Goal: Obtain resource: Download file/media

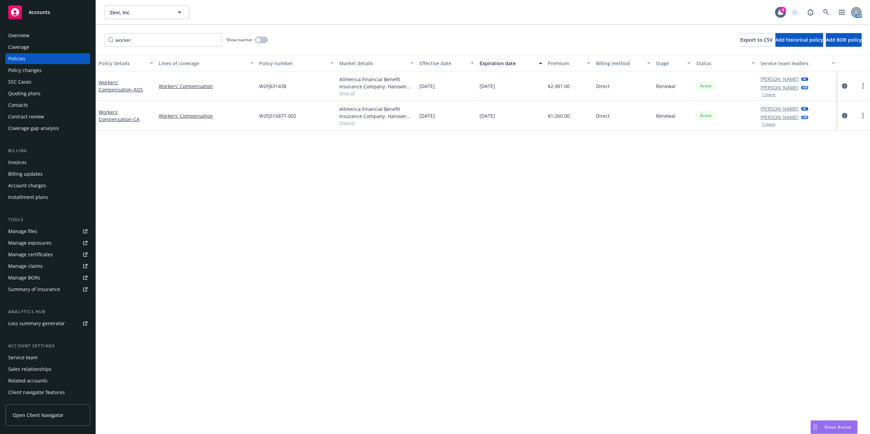
drag, startPoint x: 232, startPoint y: 214, endPoint x: 227, endPoint y: 214, distance: 4.2
click at [227, 214] on div "Policy details Lines of coverage Policy number Market details Effective date Ex…" at bounding box center [483, 244] width 774 height 379
click at [827, 12] on icon at bounding box center [827, 12] width 6 height 6
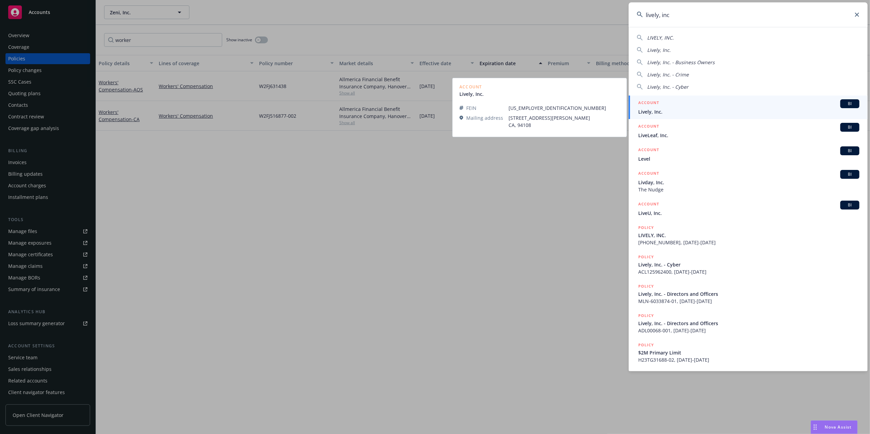
type input "lively, inc"
click at [697, 112] on span "Lively, Inc." at bounding box center [749, 111] width 221 height 7
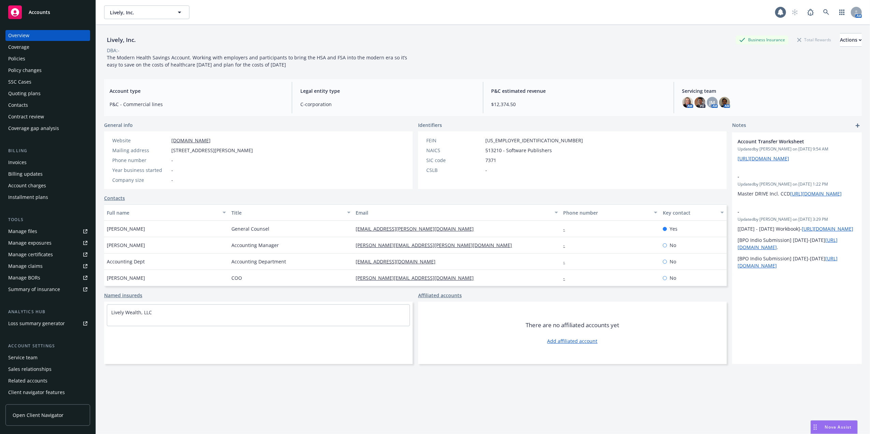
click at [25, 61] on div "Policies" at bounding box center [47, 58] width 79 height 11
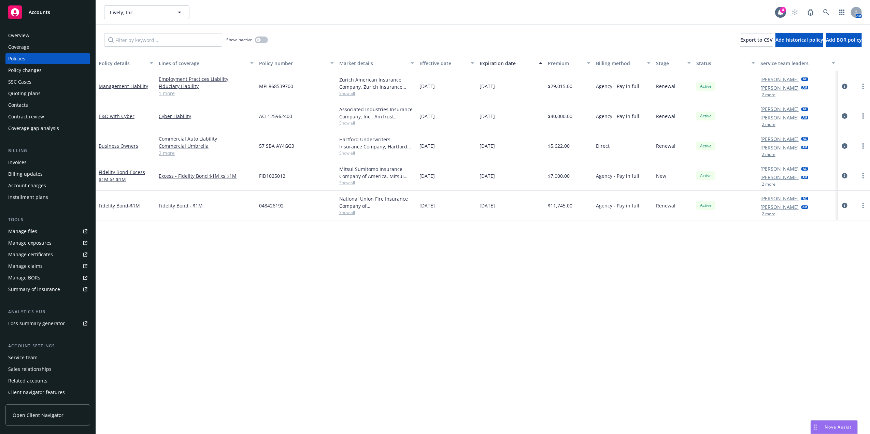
click at [772, 184] on button "2 more" at bounding box center [769, 184] width 14 height 4
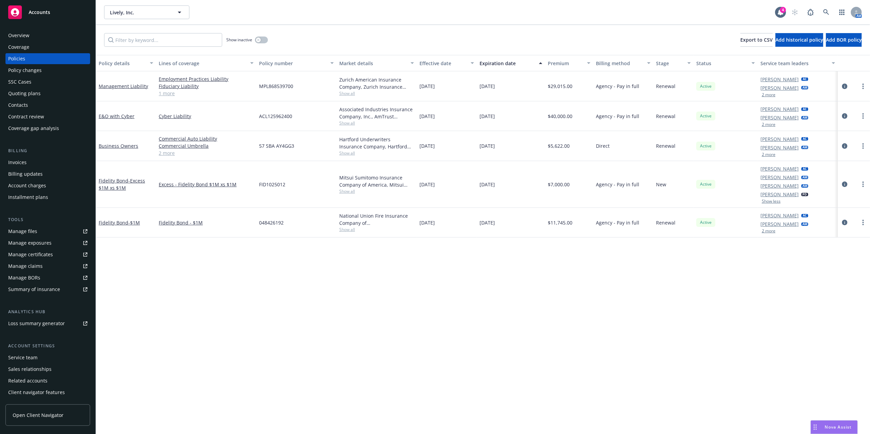
click at [771, 156] on button "2 more" at bounding box center [769, 155] width 14 height 4
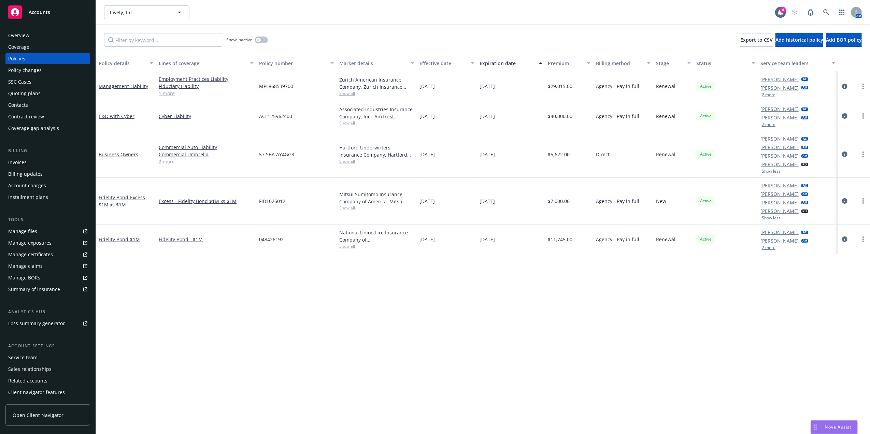
click at [771, 126] on button "2 more" at bounding box center [769, 125] width 14 height 4
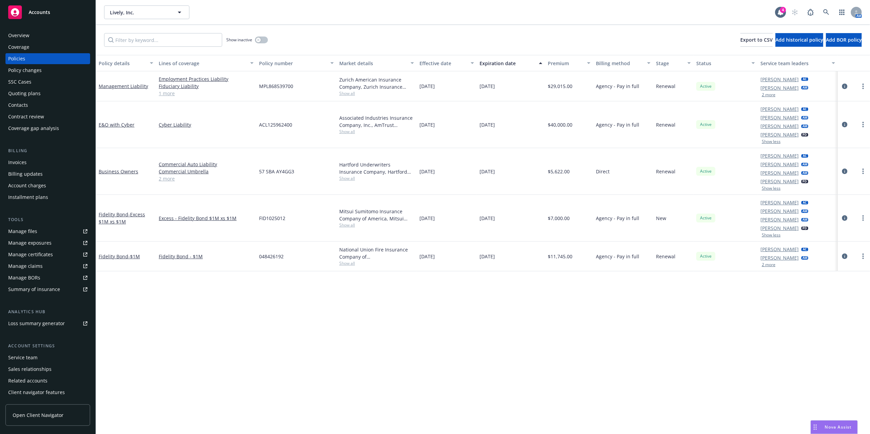
click at [771, 93] on button "2 more" at bounding box center [769, 95] width 14 height 4
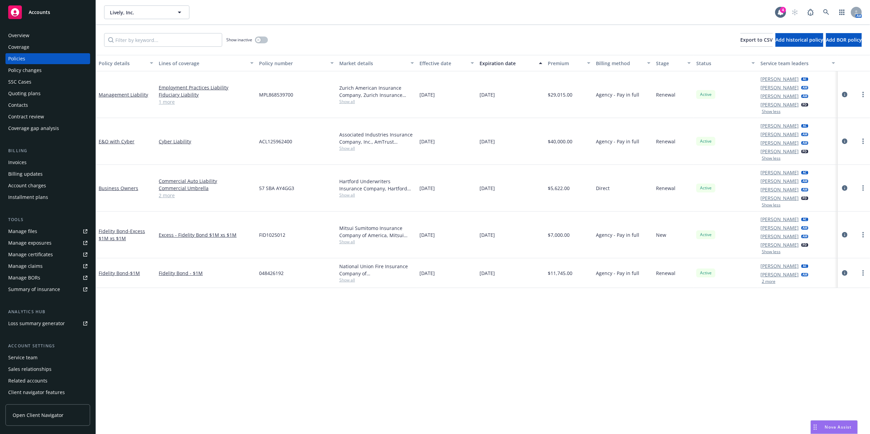
click at [767, 282] on button "2 more" at bounding box center [769, 282] width 14 height 4
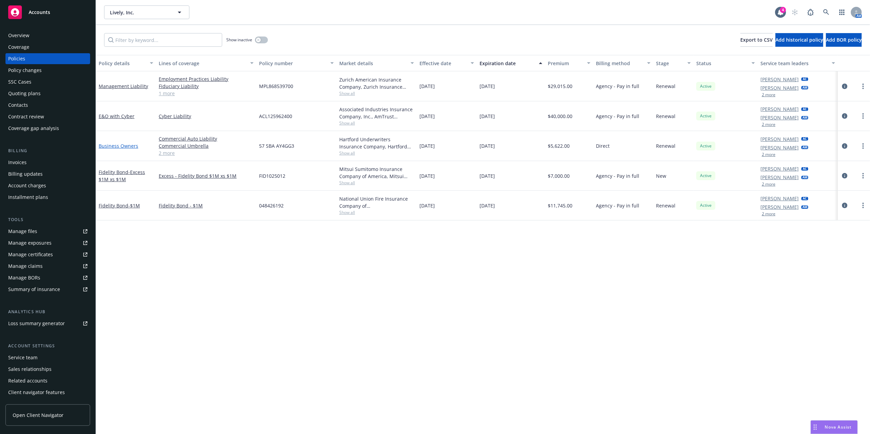
click at [120, 148] on link "Business Owners" at bounding box center [119, 146] width 40 height 6
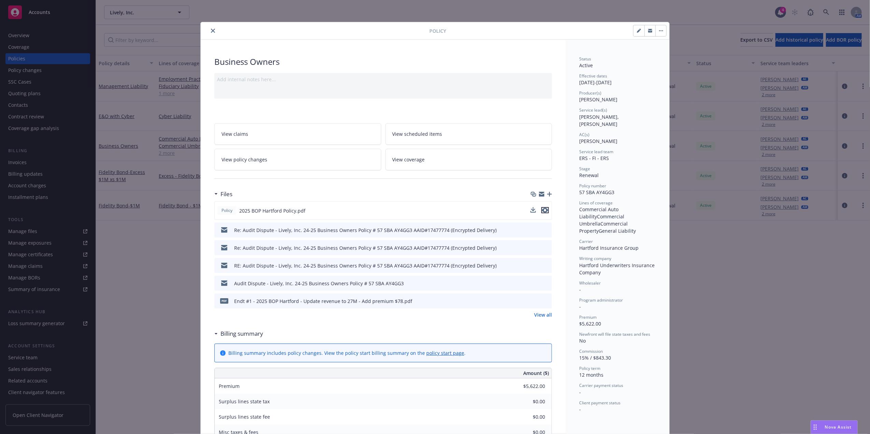
click at [542, 211] on icon "preview file" at bounding box center [545, 210] width 6 height 5
click at [211, 29] on icon "close" at bounding box center [213, 31] width 4 height 4
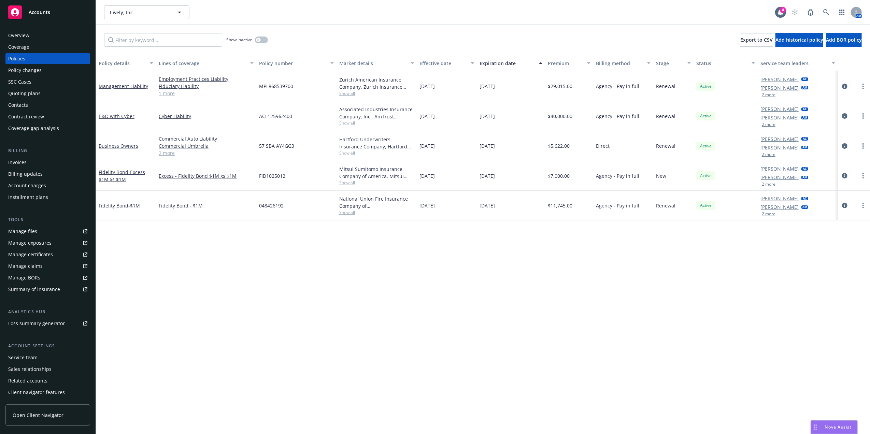
click at [36, 91] on div "Quoting plans" at bounding box center [24, 93] width 32 height 11
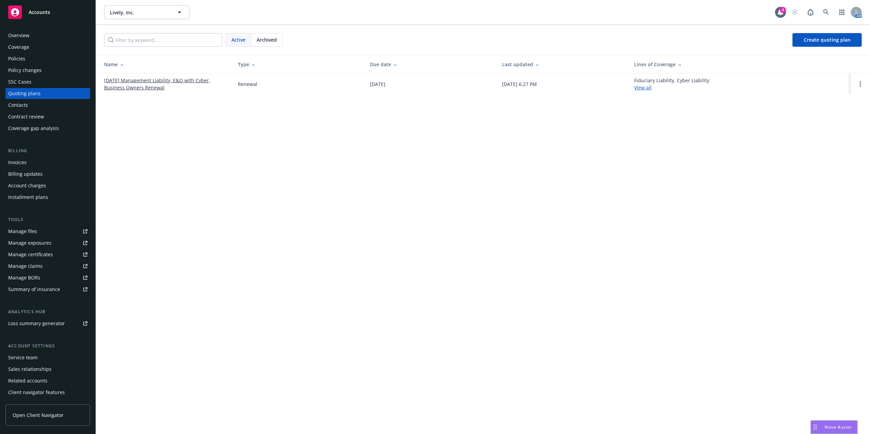
click at [147, 82] on link "01/01/26 Management Liability, E&O with Cyber, Business Owners Renewal" at bounding box center [165, 84] width 123 height 14
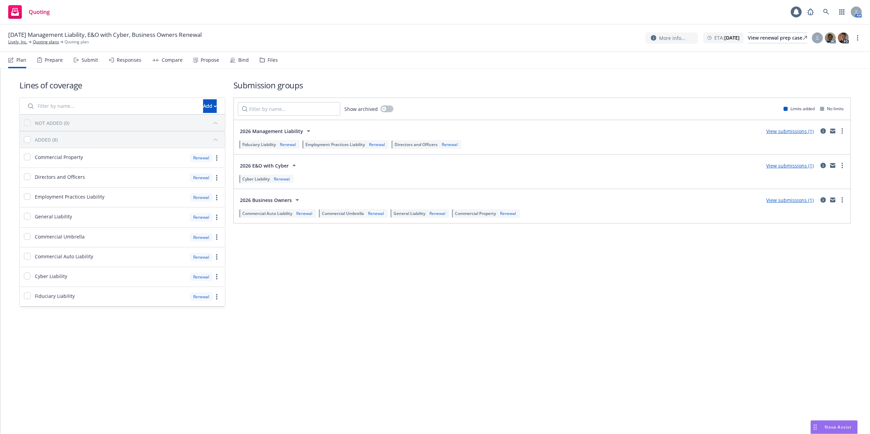
click at [268, 60] on div "Files" at bounding box center [273, 59] width 10 height 5
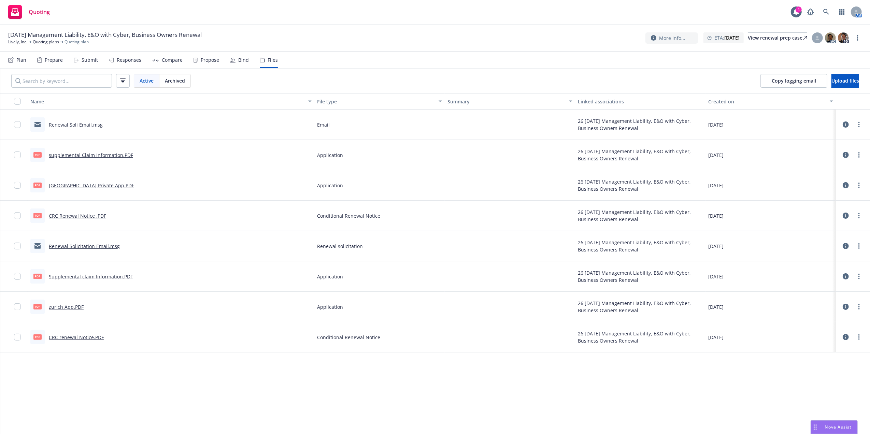
click at [69, 184] on link "[GEOGRAPHIC_DATA] Private App.PDF" at bounding box center [91, 185] width 85 height 6
click at [104, 154] on link "supplemental Claim Information.PDF" at bounding box center [91, 155] width 84 height 6
click at [829, 10] on icon at bounding box center [827, 12] width 6 height 6
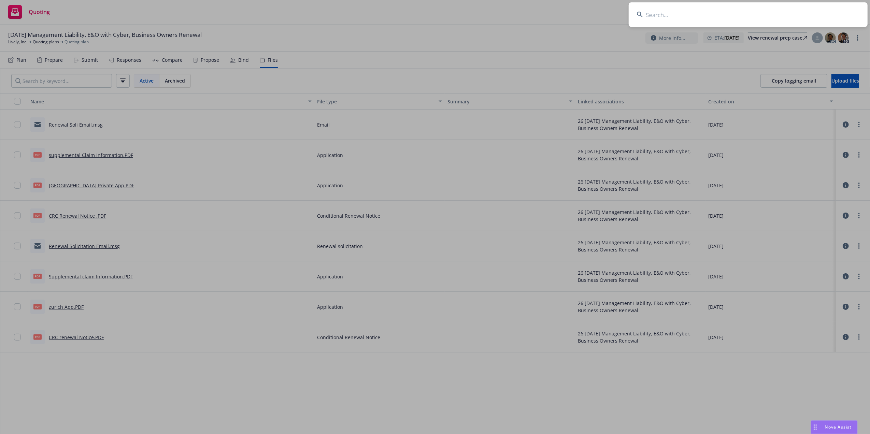
click at [666, 16] on input at bounding box center [748, 14] width 239 height 25
click at [756, 17] on input at bounding box center [748, 14] width 239 height 25
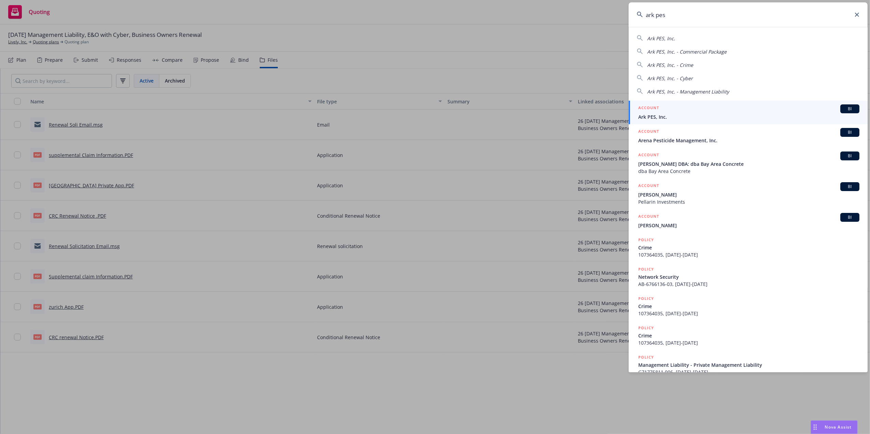
type input "ark pes"
click at [668, 111] on div "ACCOUNT BI" at bounding box center [749, 108] width 221 height 9
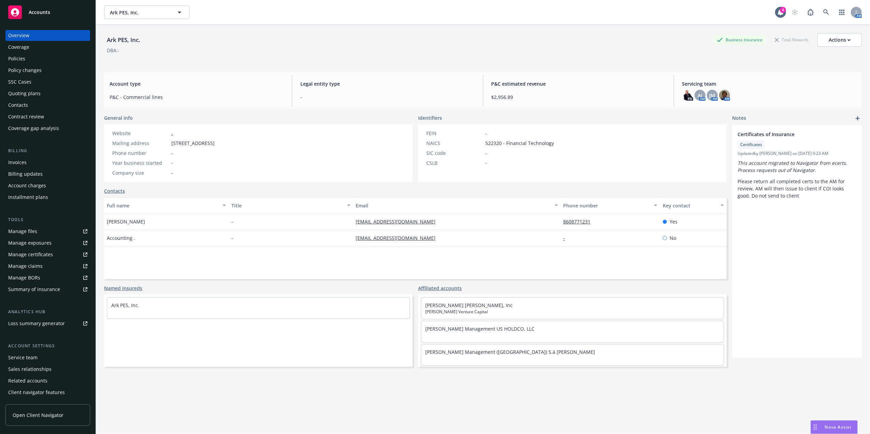
click at [28, 59] on div "Policies" at bounding box center [47, 58] width 79 height 11
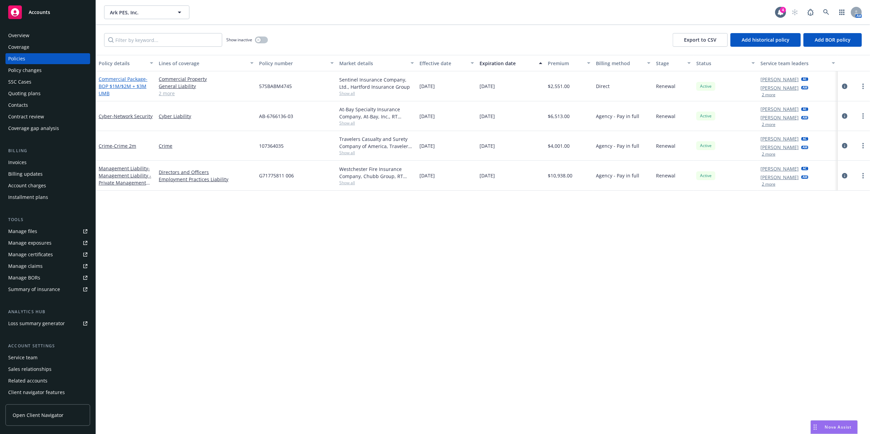
click at [124, 84] on span "- BOP $1M/$2M + $3M UMB" at bounding box center [123, 86] width 49 height 21
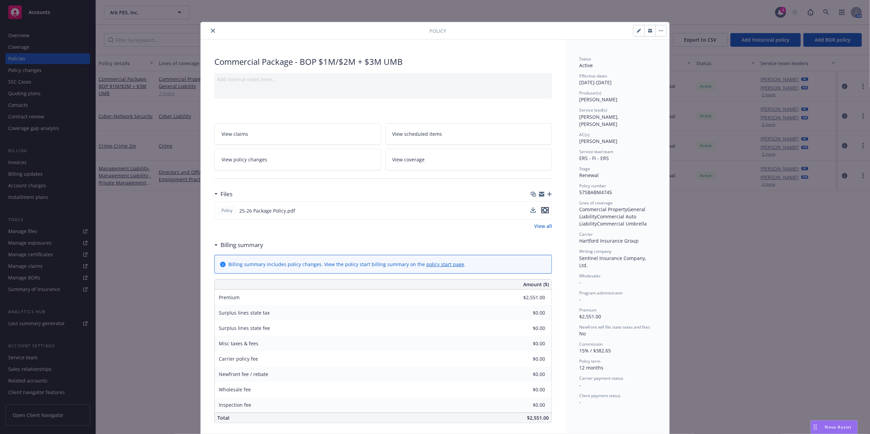
click at [544, 211] on icon "preview file" at bounding box center [545, 210] width 6 height 5
click at [211, 32] on icon "close" at bounding box center [213, 31] width 4 height 4
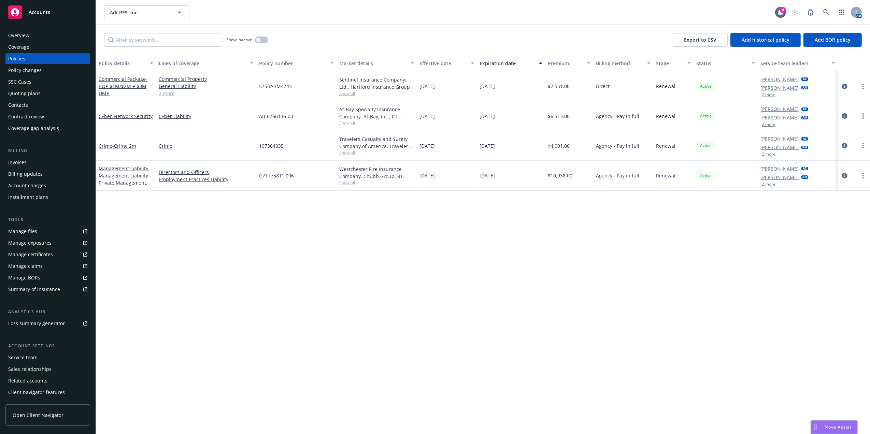
click at [47, 92] on div "Quoting plans" at bounding box center [47, 93] width 79 height 11
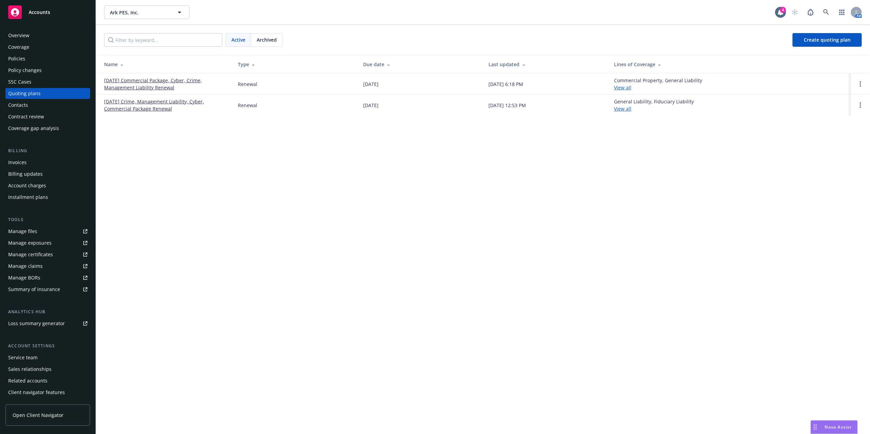
drag, startPoint x: 146, startPoint y: 83, endPoint x: 142, endPoint y: 80, distance: 5.1
click at [146, 82] on link "01/01/26 Commercial Package, Cyber, Crime, Management Liability Renewal" at bounding box center [165, 84] width 123 height 14
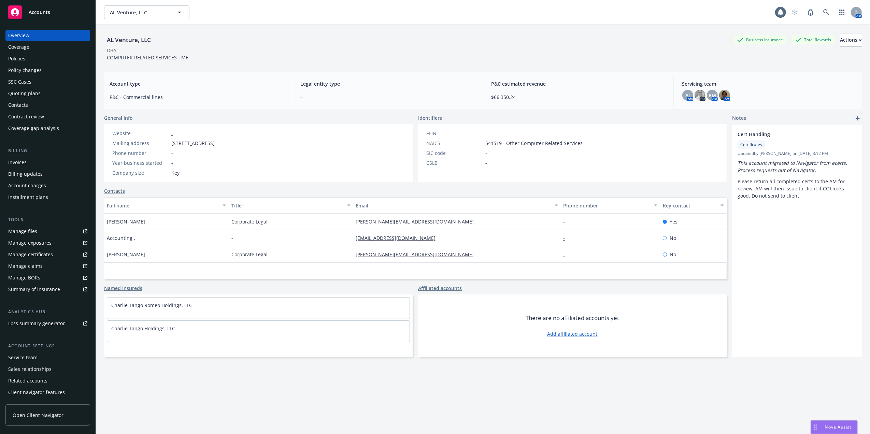
click at [33, 61] on div "Policies" at bounding box center [47, 58] width 79 height 11
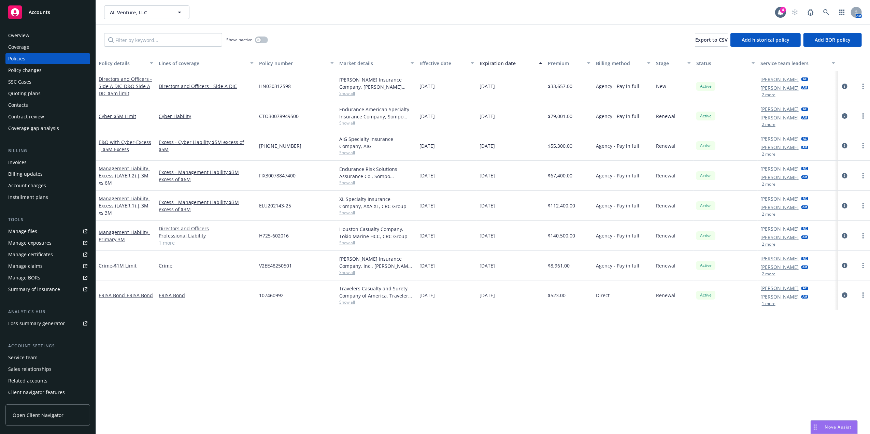
click at [173, 247] on link "1 more" at bounding box center [206, 242] width 95 height 7
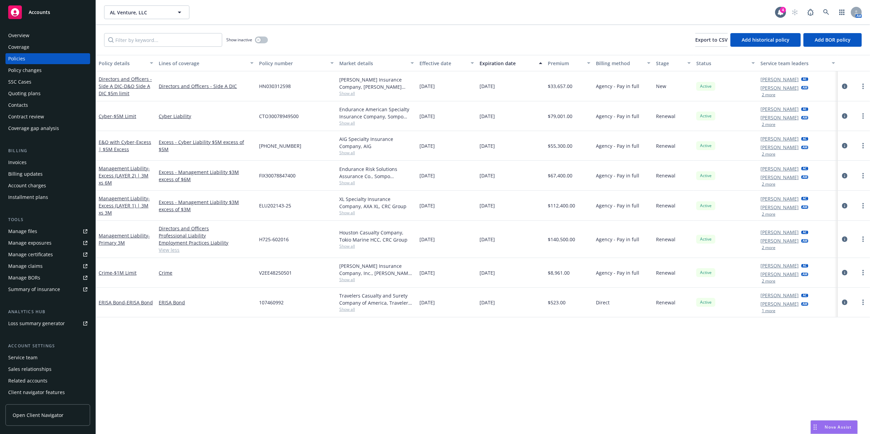
click at [35, 95] on div "Quoting plans" at bounding box center [24, 93] width 32 height 11
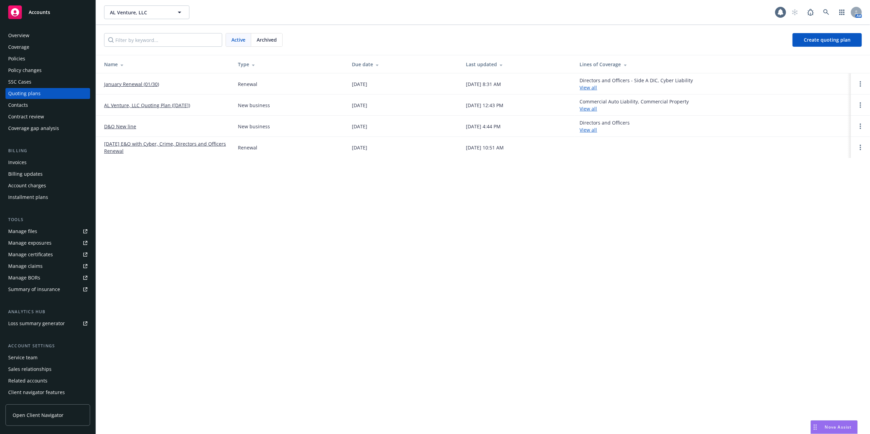
click at [139, 85] on link "January Renewal (01/30)" at bounding box center [131, 84] width 55 height 7
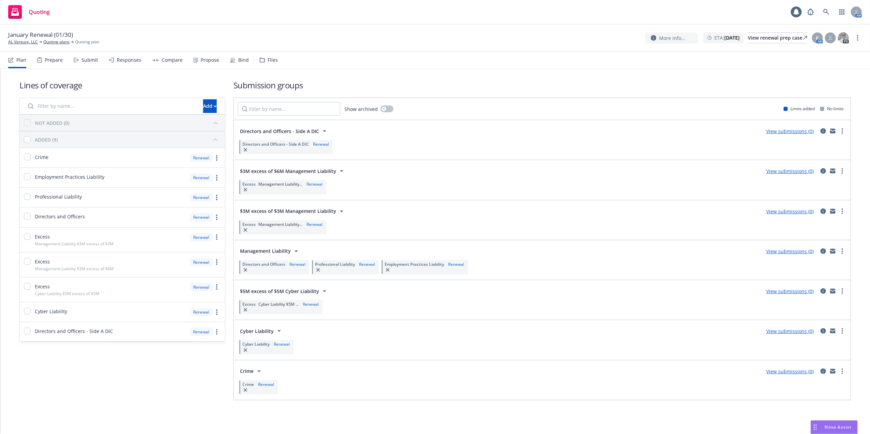
click at [268, 57] on div "Files" at bounding box center [273, 59] width 10 height 5
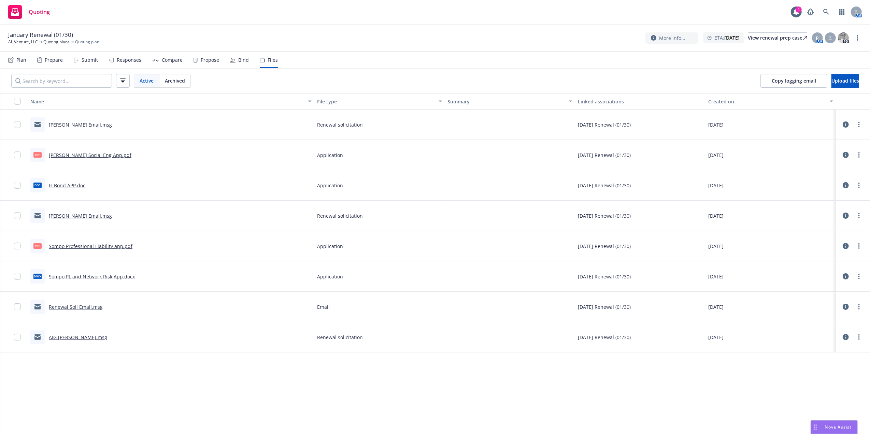
click at [87, 152] on link "Beazley Social Eng App.pdf" at bounding box center [90, 155] width 83 height 6
click at [18, 186] on input "checkbox" at bounding box center [17, 185] width 7 height 7
click at [385, 420] on span "Download selected files" at bounding box center [383, 419] width 55 height 6
click at [116, 245] on link "Sompo Professional Liability app.pdf" at bounding box center [91, 246] width 84 height 6
click at [21, 44] on link "AL Venture, LLC" at bounding box center [23, 42] width 30 height 6
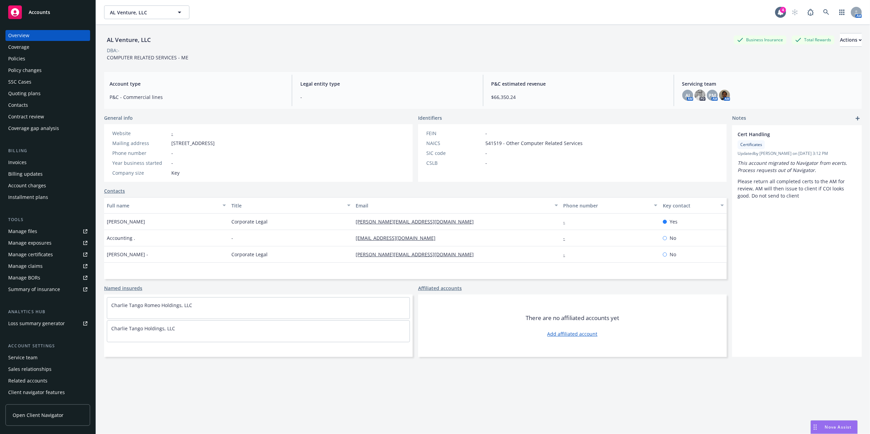
click at [31, 93] on div "Quoting plans" at bounding box center [24, 93] width 32 height 11
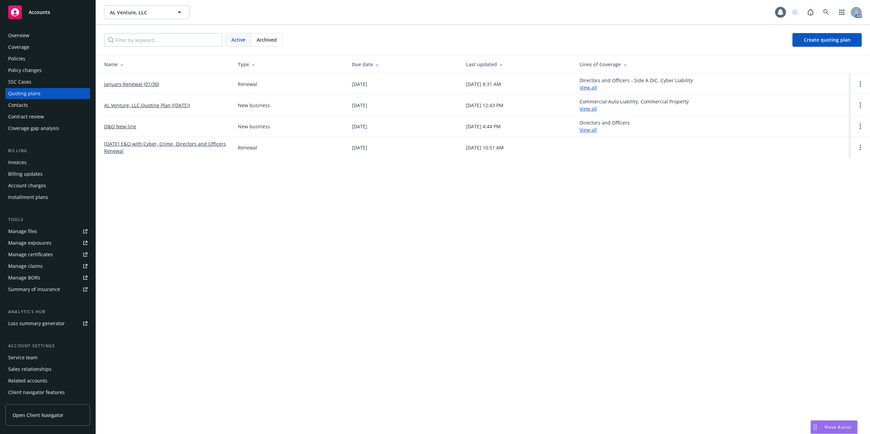
click at [138, 82] on link "January Renewal (01/30)" at bounding box center [131, 84] width 55 height 7
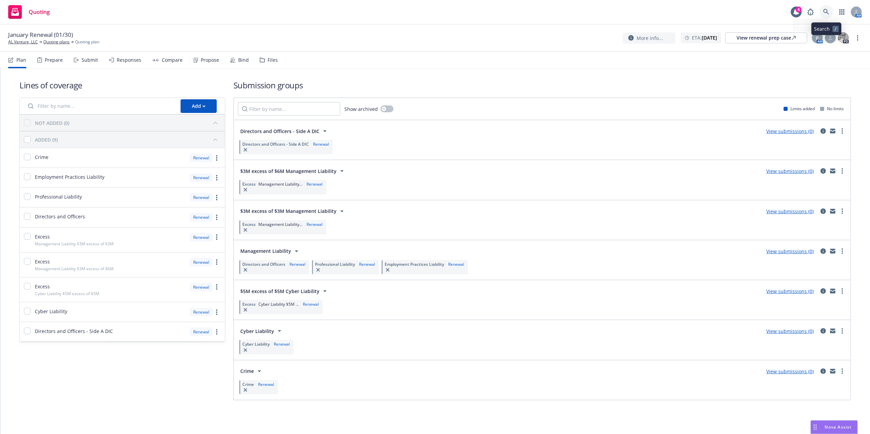
click at [824, 14] on icon at bounding box center [827, 12] width 6 height 6
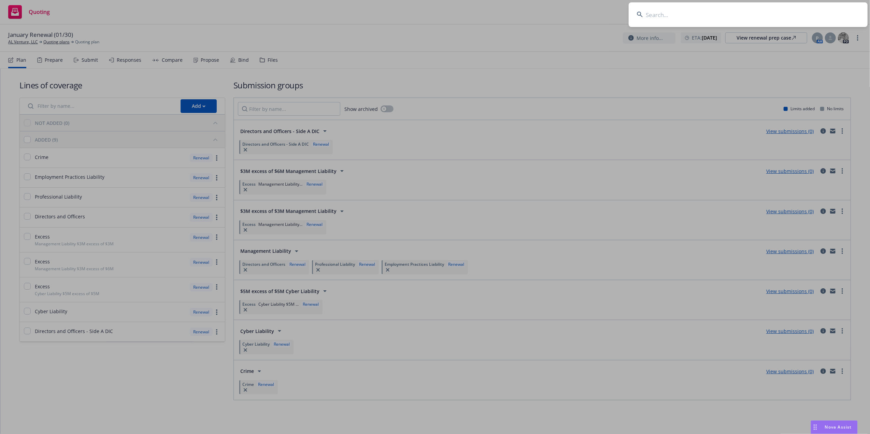
type input "e"
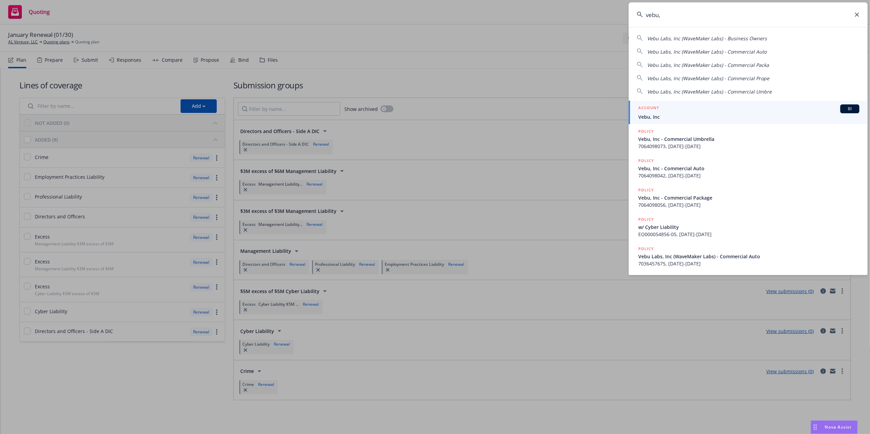
type input "vebu,"
click at [651, 115] on span "Vebu, Inc" at bounding box center [749, 116] width 221 height 7
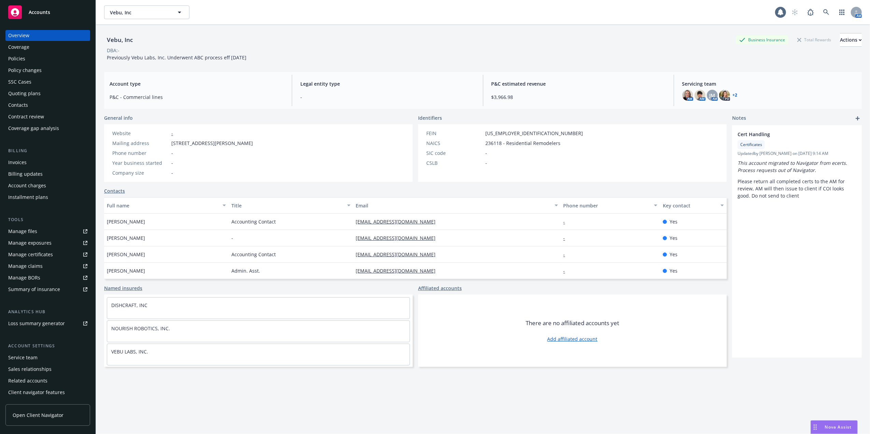
click at [14, 59] on div "Policies" at bounding box center [16, 58] width 17 height 11
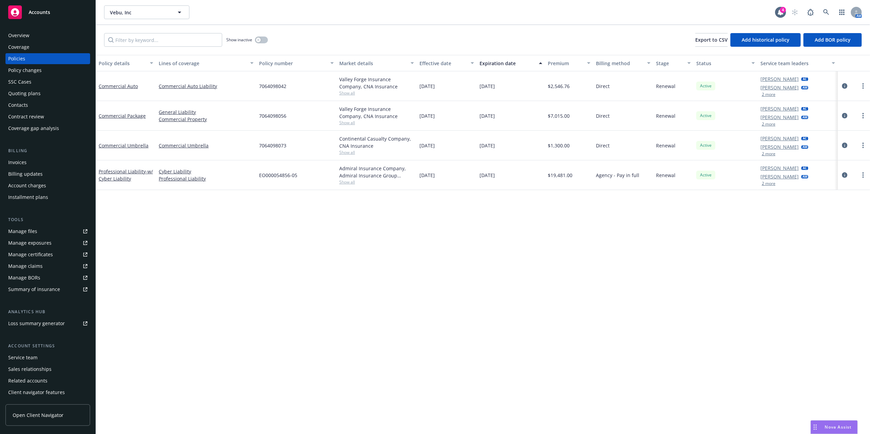
click at [128, 119] on div "Commercial Package" at bounding box center [126, 115] width 55 height 7
click at [127, 115] on link "Commercial Package" at bounding box center [122, 116] width 47 height 6
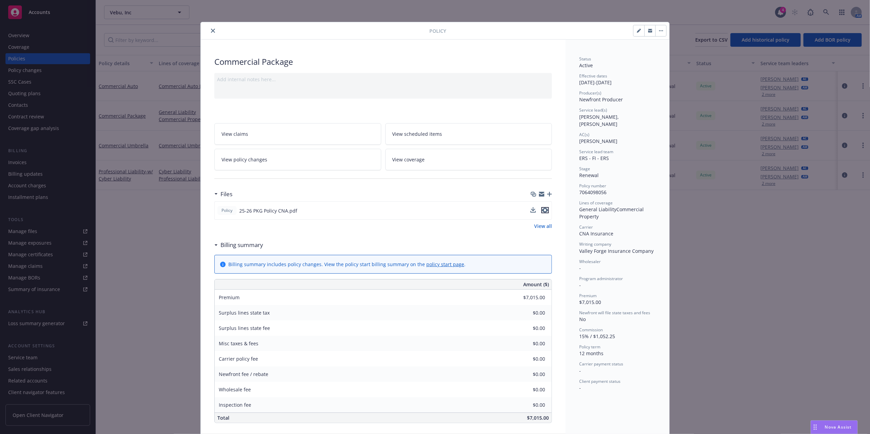
click at [543, 212] on icon "preview file" at bounding box center [545, 210] width 6 height 5
